Goal: Check status: Check status

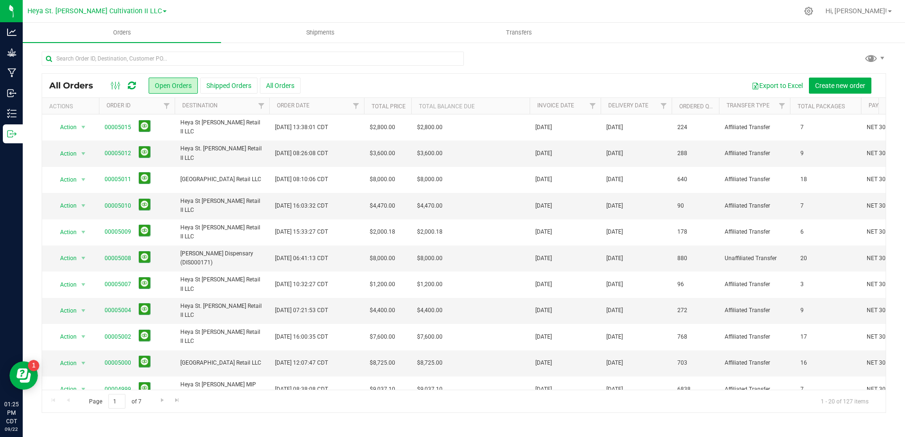
click at [163, 12] on span at bounding box center [165, 11] width 4 height 2
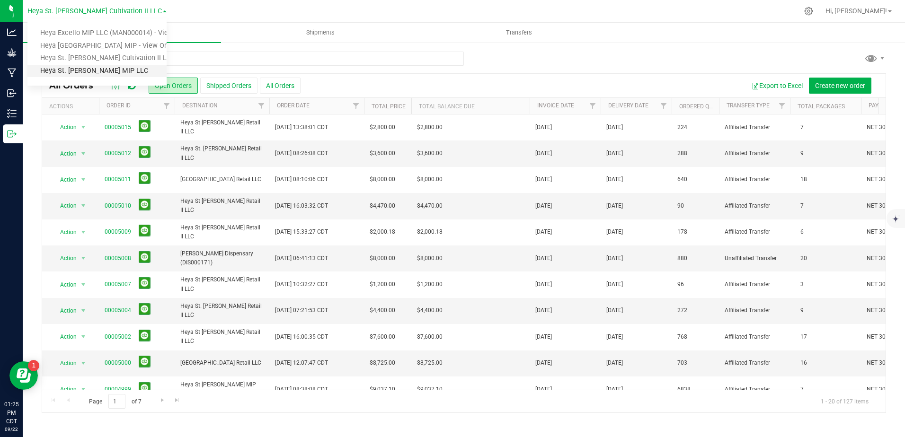
click at [128, 68] on link "Heya St. [PERSON_NAME] MIP LLC" at bounding box center [96, 71] width 139 height 13
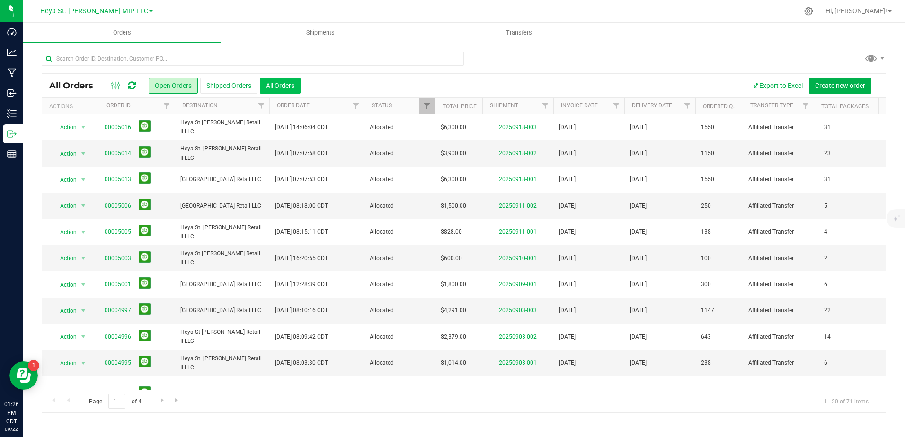
click at [270, 84] on button "All Orders" at bounding box center [280, 86] width 41 height 16
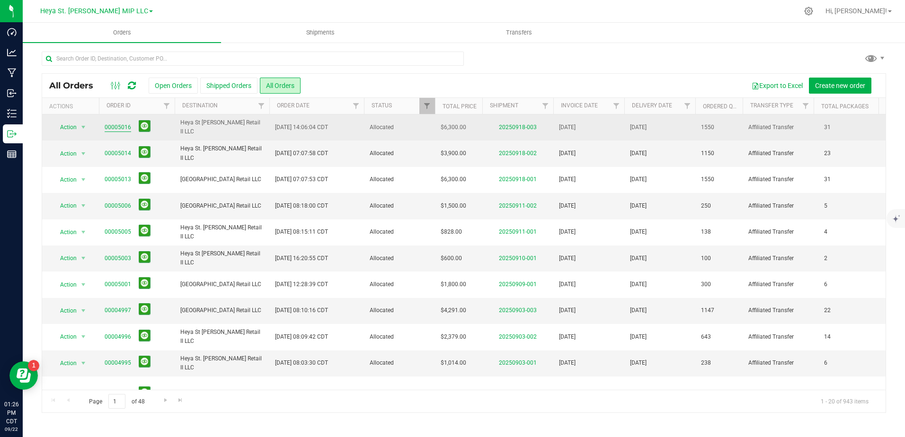
click at [120, 126] on link "00005016" at bounding box center [118, 127] width 27 height 9
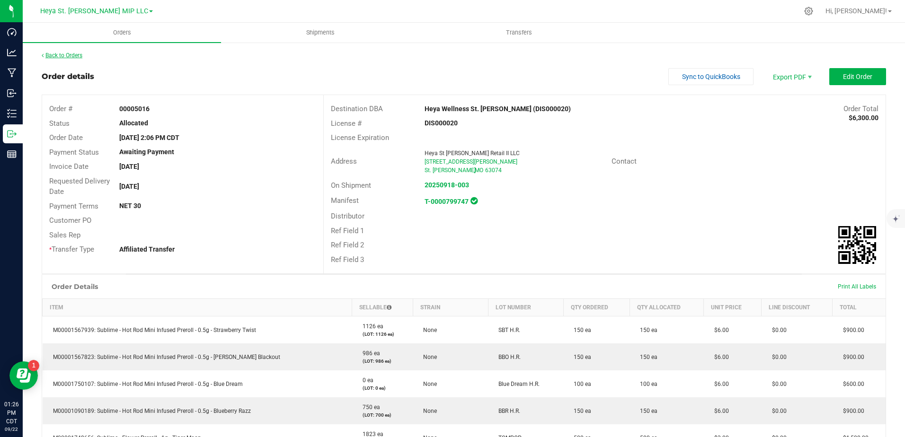
click at [50, 56] on link "Back to Orders" at bounding box center [62, 55] width 41 height 7
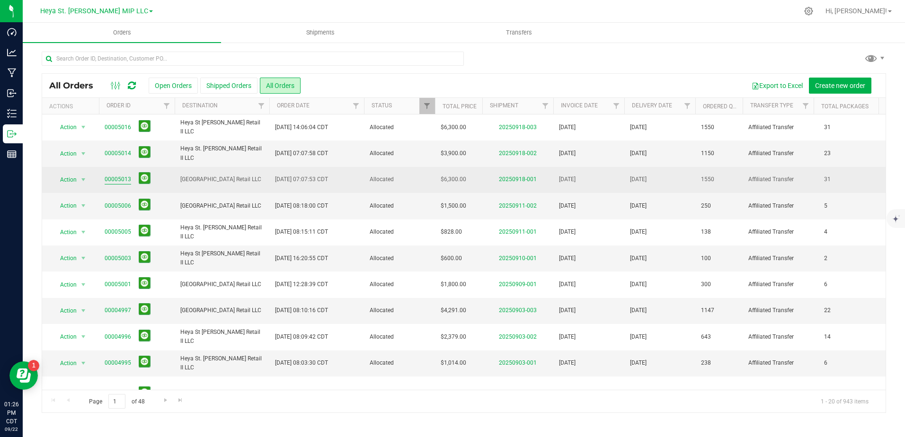
click at [120, 179] on link "00005013" at bounding box center [118, 179] width 27 height 9
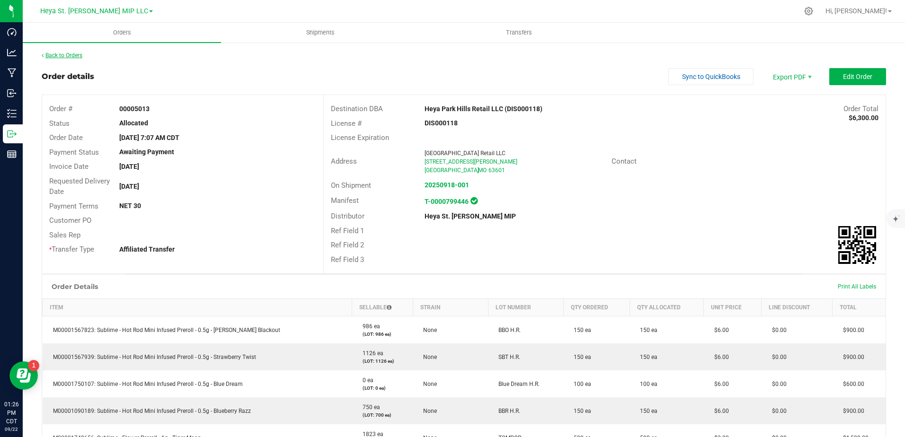
click at [46, 54] on link "Back to Orders" at bounding box center [62, 55] width 41 height 7
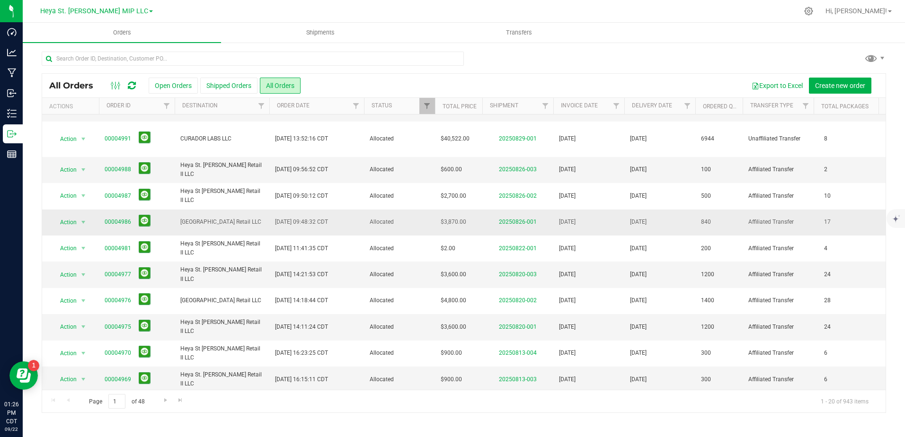
scroll to position [256, 0]
click at [163, 399] on span "Go to the next page" at bounding box center [166, 401] width 8 height 8
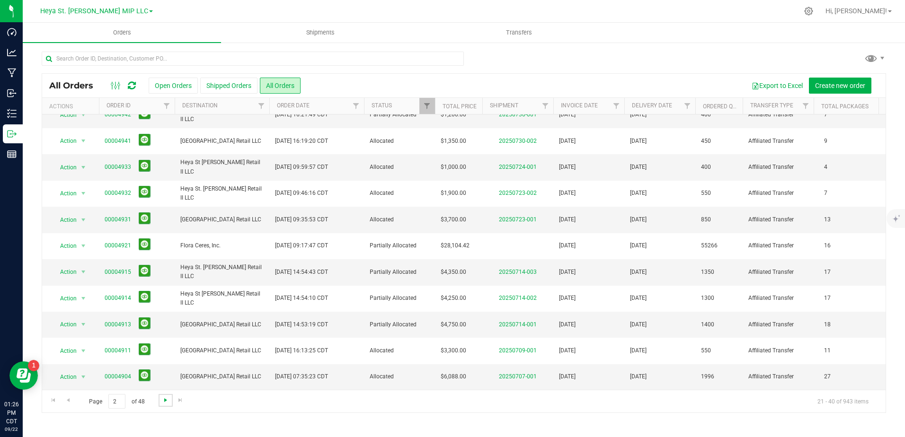
scroll to position [0, 0]
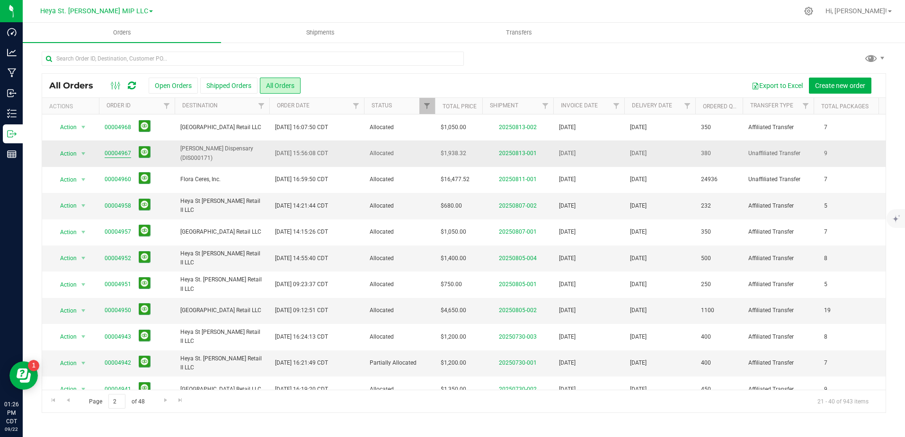
click at [119, 151] on link "00004967" at bounding box center [118, 153] width 27 height 9
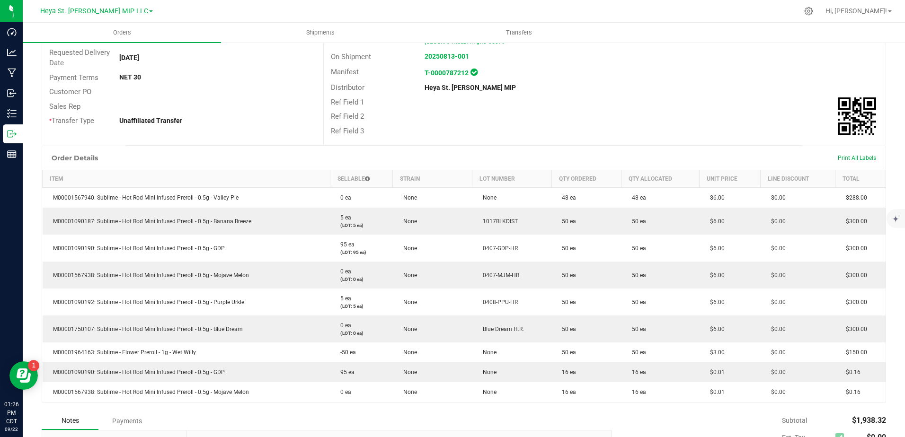
scroll to position [95, 0]
